Goal: Browse casually: Explore the website without a specific task or goal

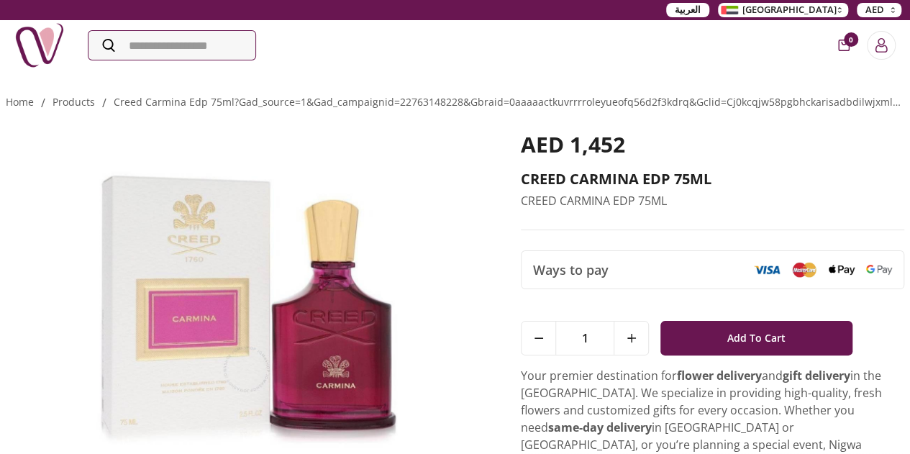
click at [221, 238] on img at bounding box center [246, 290] width 481 height 316
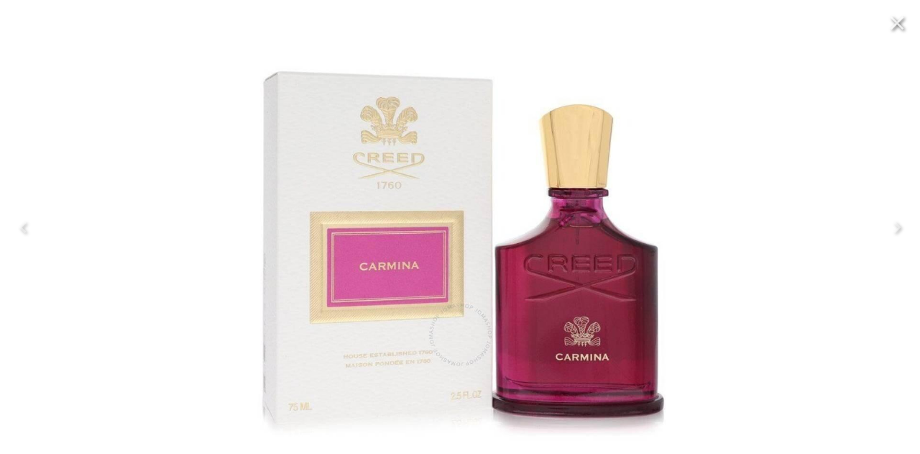
click at [221, 238] on div at bounding box center [460, 227] width 920 height 454
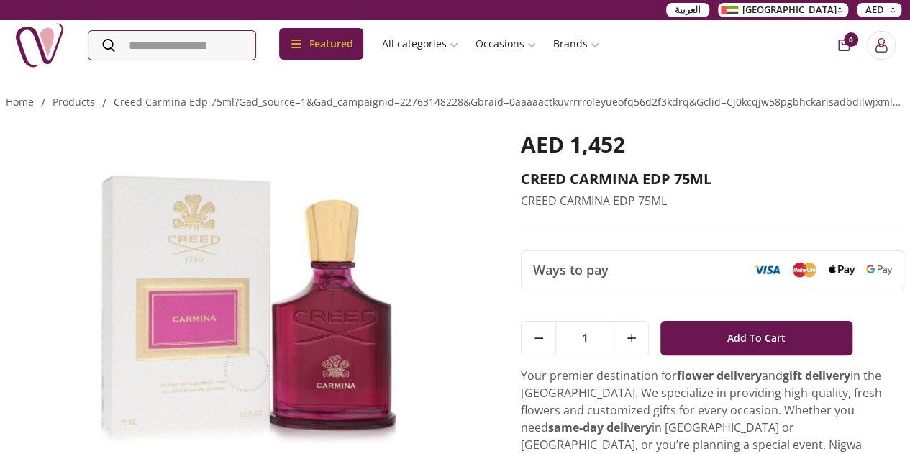
click at [221, 238] on img at bounding box center [246, 290] width 481 height 316
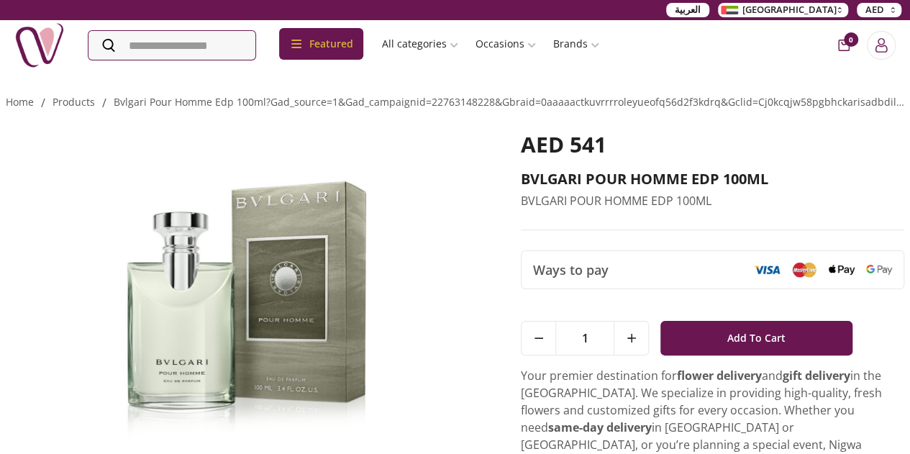
click at [299, 267] on img at bounding box center [246, 290] width 481 height 316
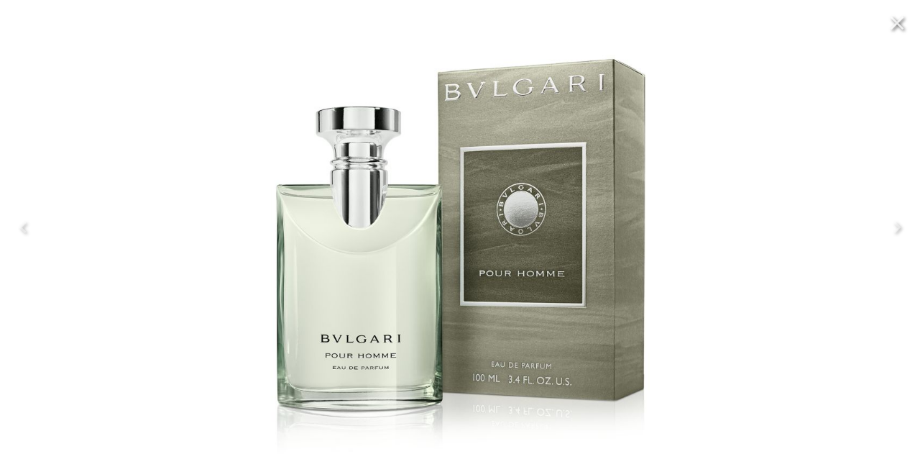
click at [299, 267] on img at bounding box center [460, 227] width 431 height 490
click at [194, 313] on div at bounding box center [460, 227] width 920 height 454
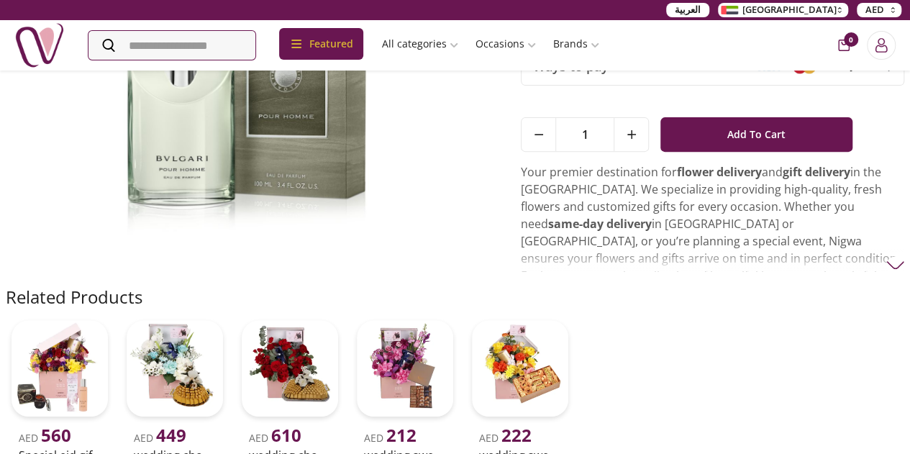
scroll to position [205, 0]
